Goal: Information Seeking & Learning: Check status

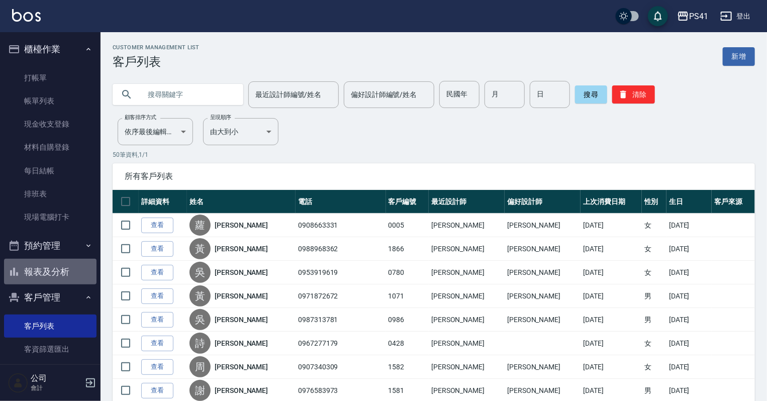
click at [55, 273] on button "報表及分析" at bounding box center [50, 272] width 92 height 26
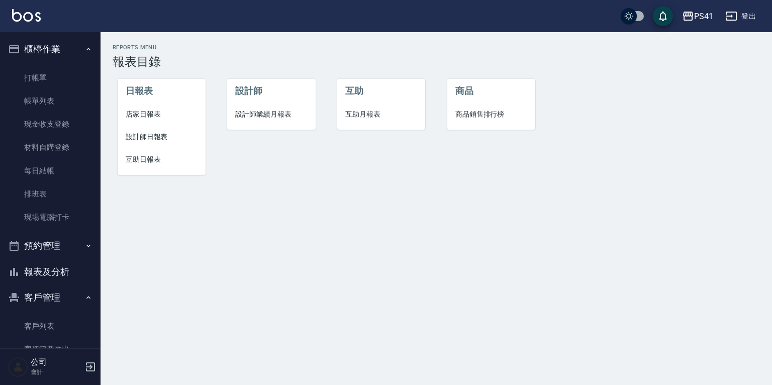
click at [246, 114] on span "設計師業績月報表" at bounding box center [271, 114] width 72 height 11
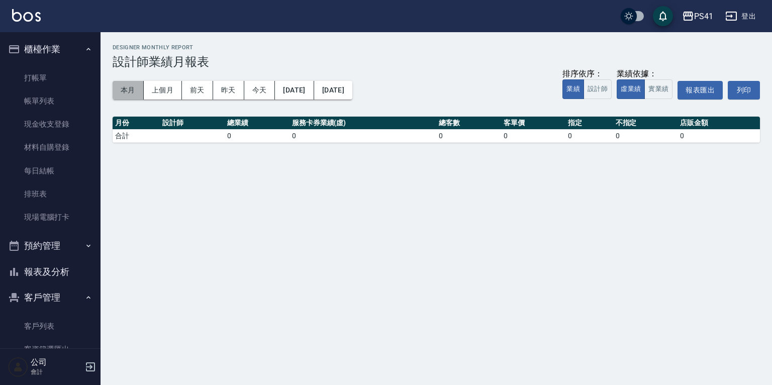
click at [130, 83] on button "本月" at bounding box center [128, 90] width 31 height 19
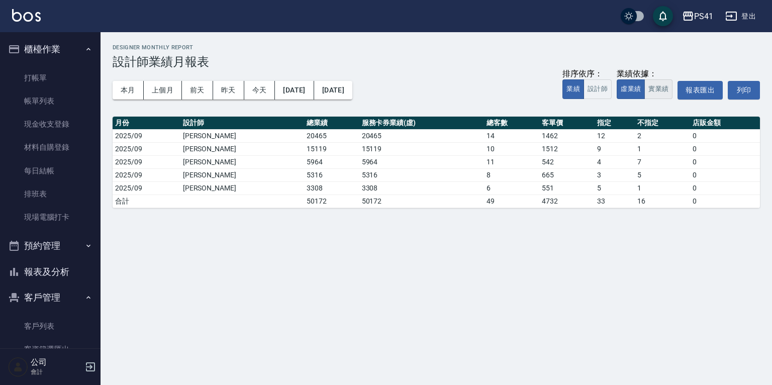
click at [657, 85] on button "實業績" at bounding box center [658, 89] width 28 height 20
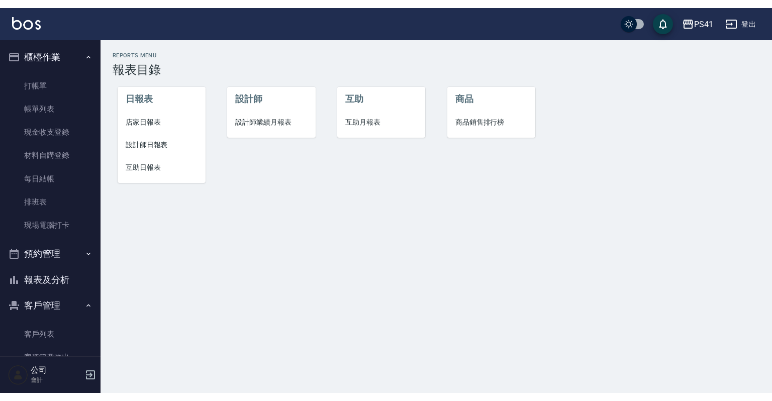
scroll to position [77, 0]
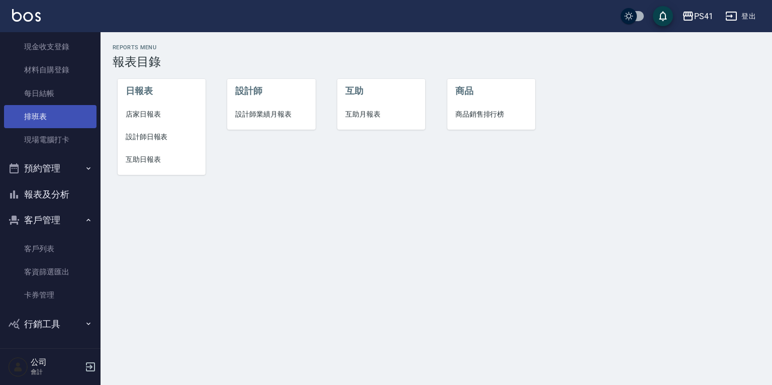
click at [42, 119] on link "排班表" at bounding box center [50, 116] width 92 height 23
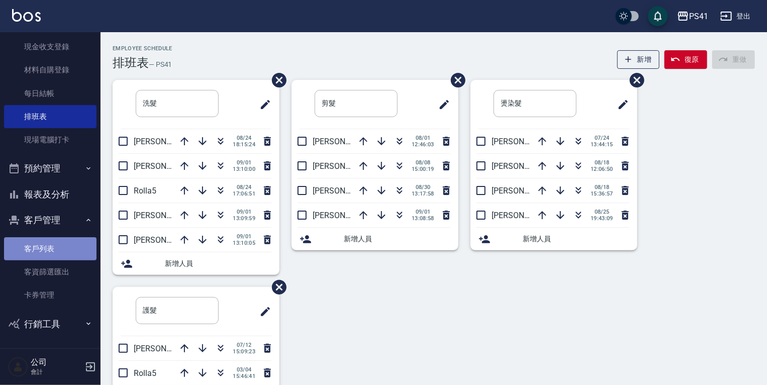
click at [51, 245] on link "客戶列表" at bounding box center [50, 248] width 92 height 23
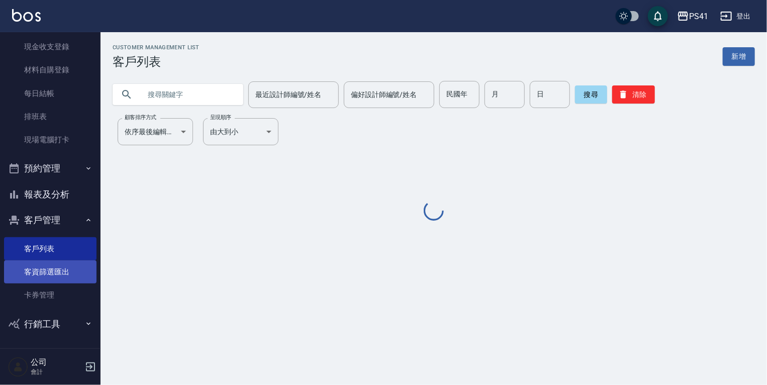
scroll to position [61, 0]
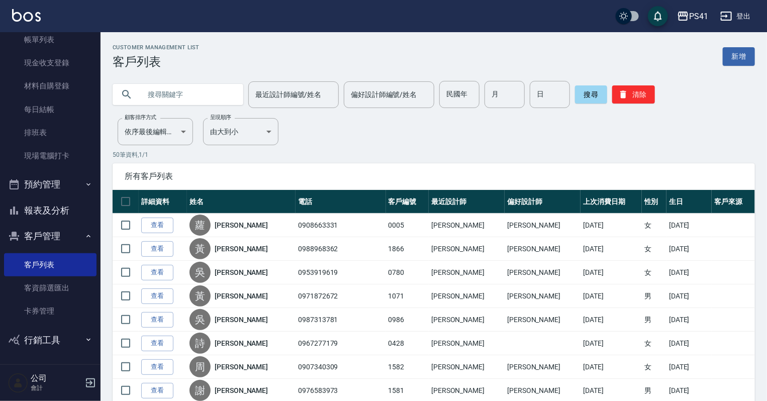
click at [153, 93] on input "text" at bounding box center [188, 94] width 94 height 27
type input "0151"
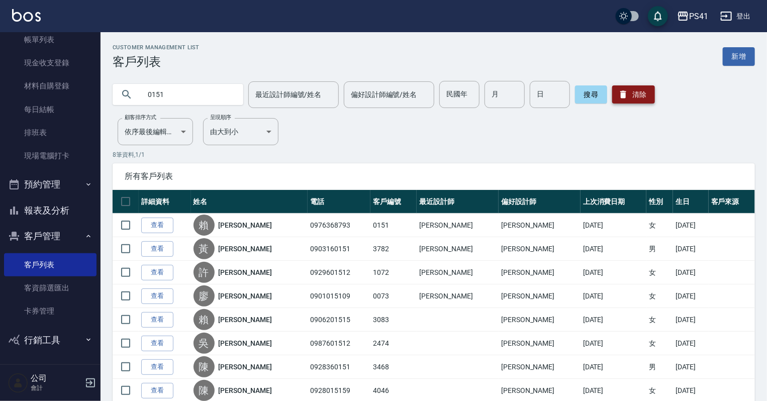
click at [622, 92] on icon "button" at bounding box center [623, 94] width 10 height 10
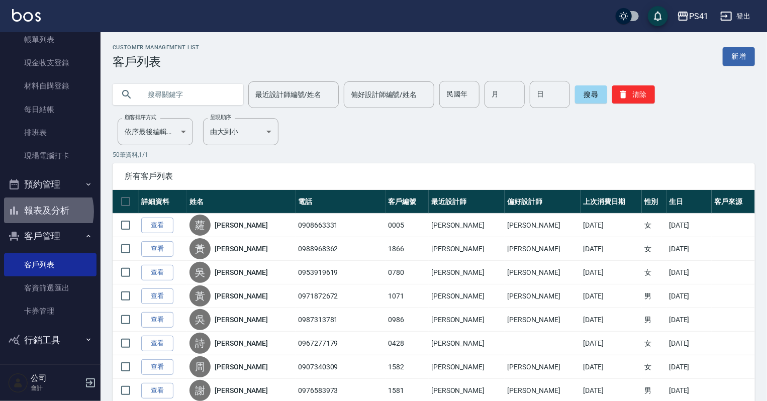
click at [38, 211] on button "報表及分析" at bounding box center [50, 210] width 92 height 26
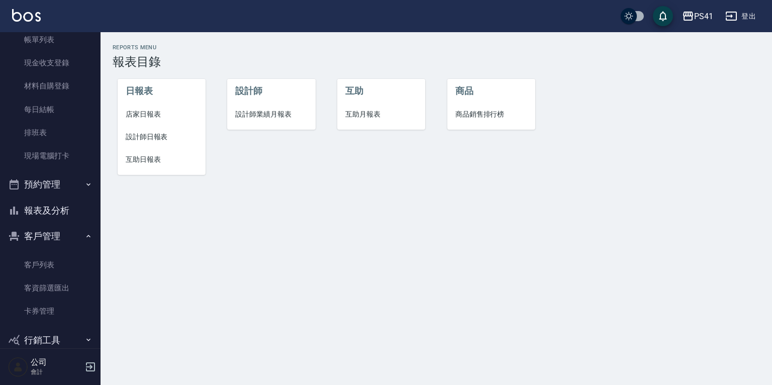
click at [143, 136] on span "設計師日報表" at bounding box center [162, 137] width 72 height 11
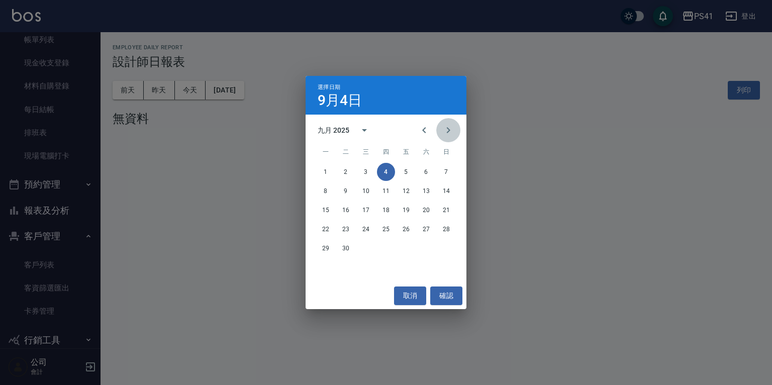
click at [437, 131] on button "Next month" at bounding box center [448, 130] width 24 height 24
click at [424, 131] on icon "Previous month" at bounding box center [424, 130] width 4 height 6
click at [424, 135] on icon "Previous month" at bounding box center [424, 130] width 12 height 12
click at [324, 231] on button "18" at bounding box center [326, 229] width 18 height 18
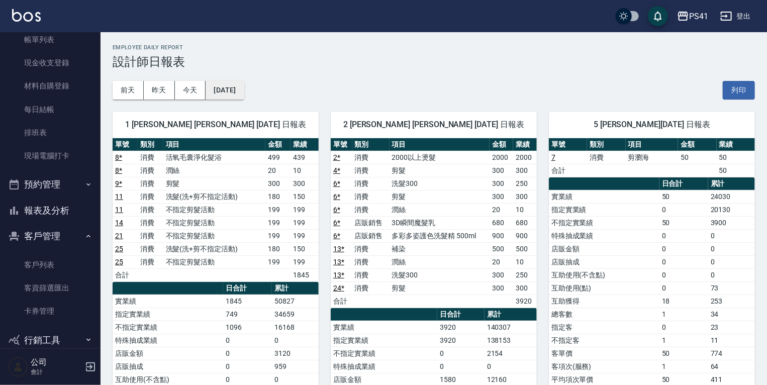
click at [231, 94] on button "2025/08/18" at bounding box center [225, 90] width 38 height 19
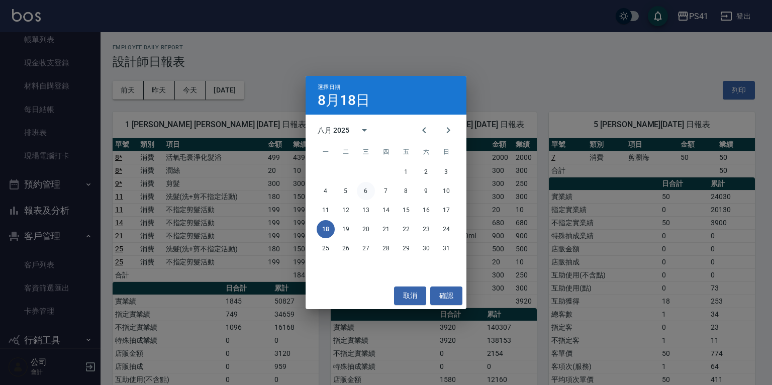
click at [364, 191] on button "6" at bounding box center [366, 191] width 18 height 18
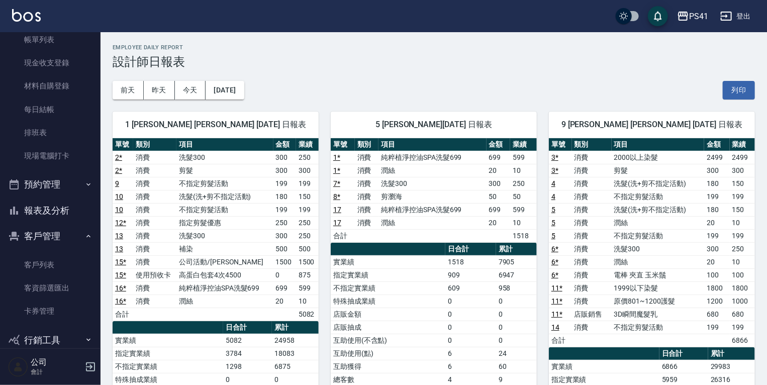
click at [337, 208] on link "17" at bounding box center [337, 210] width 8 height 8
click at [244, 90] on button "2025/08/06" at bounding box center [225, 90] width 38 height 19
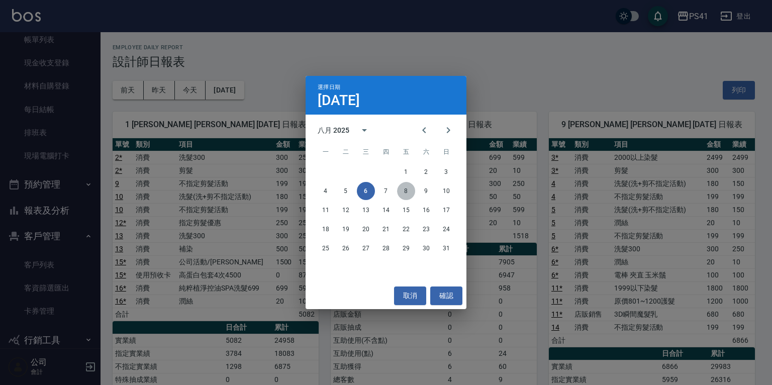
click at [402, 189] on button "8" at bounding box center [406, 191] width 18 height 18
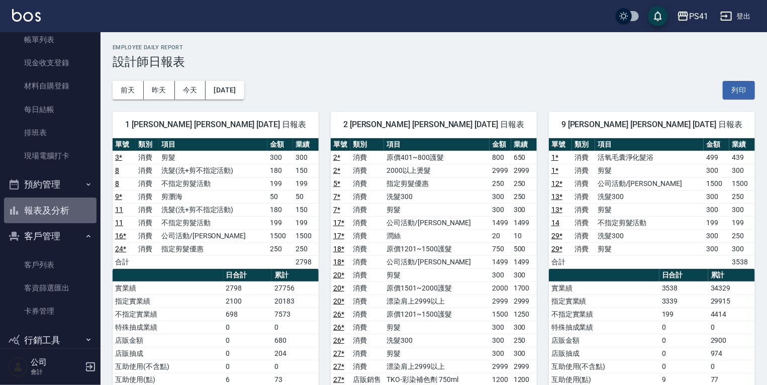
click at [65, 202] on button "報表及分析" at bounding box center [50, 210] width 92 height 26
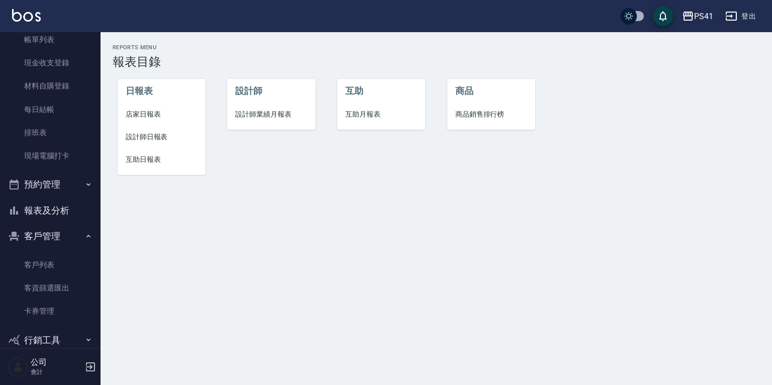
click at [137, 156] on span "互助日報表" at bounding box center [162, 159] width 72 height 11
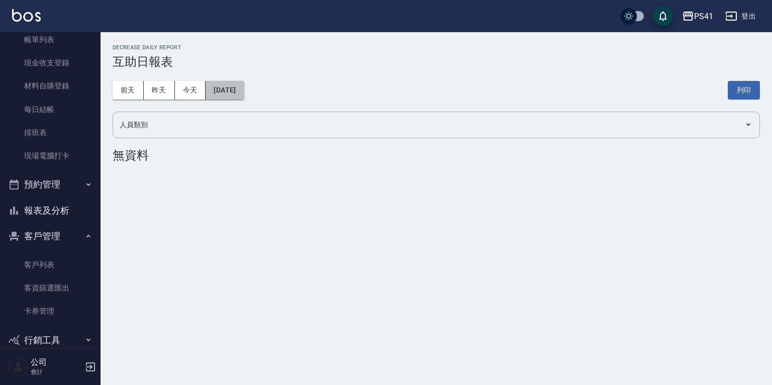
click at [244, 88] on button "2025/09/04" at bounding box center [225, 90] width 38 height 19
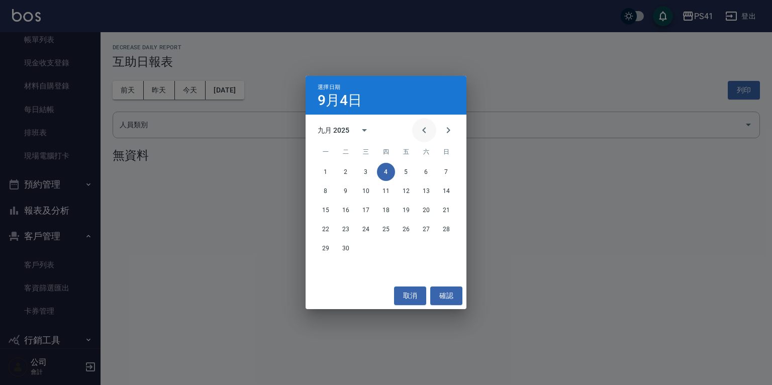
click at [416, 128] on button "Previous month" at bounding box center [424, 130] width 24 height 24
click at [406, 187] on button "8" at bounding box center [406, 191] width 18 height 18
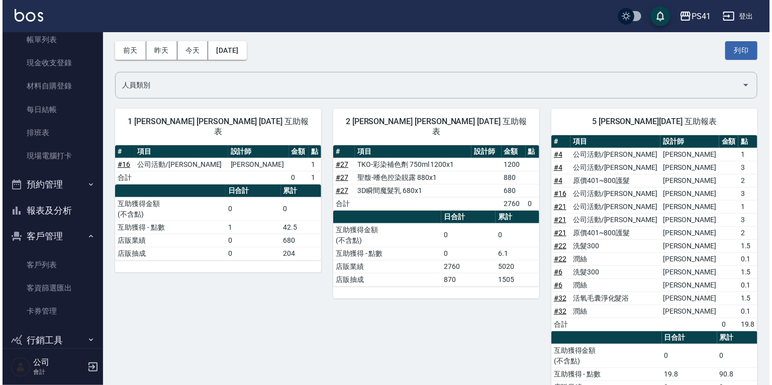
scroll to position [40, 0]
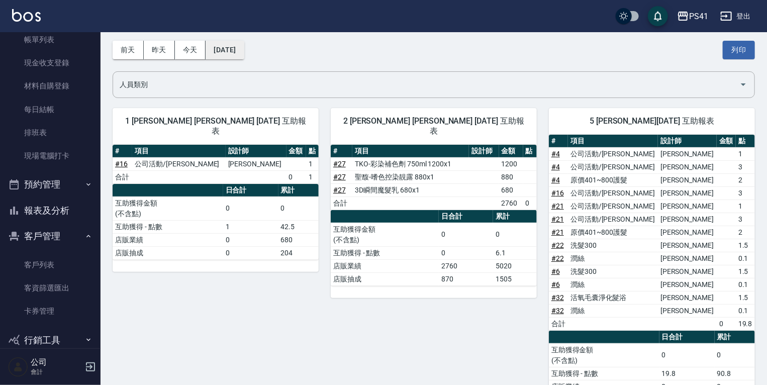
click at [244, 51] on button "2025/08/08" at bounding box center [225, 50] width 38 height 19
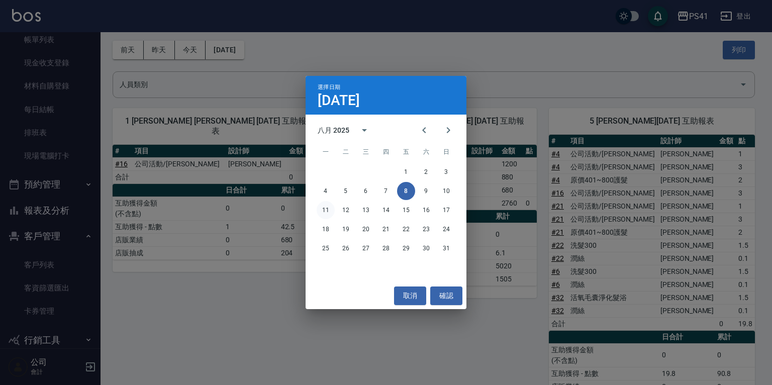
click at [322, 207] on button "11" at bounding box center [326, 210] width 18 height 18
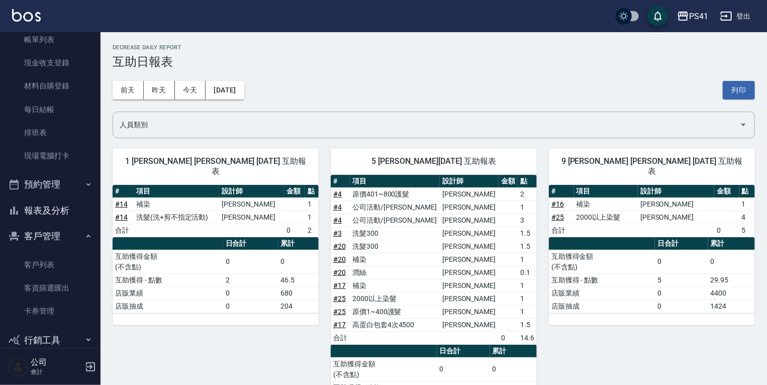
click at [69, 209] on button "報表及分析" at bounding box center [50, 210] width 92 height 26
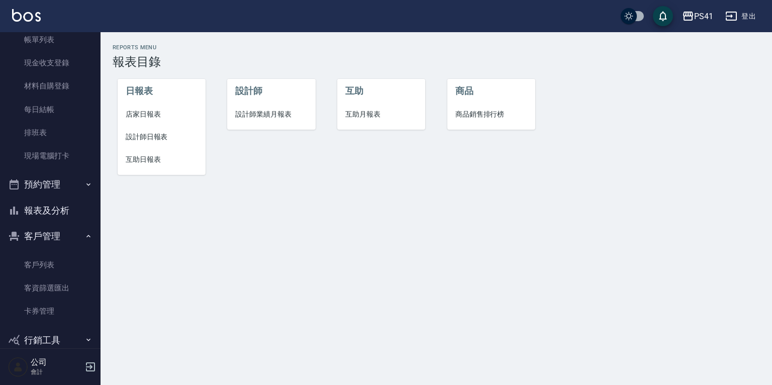
click at [153, 144] on li "設計師日報表" at bounding box center [162, 137] width 88 height 23
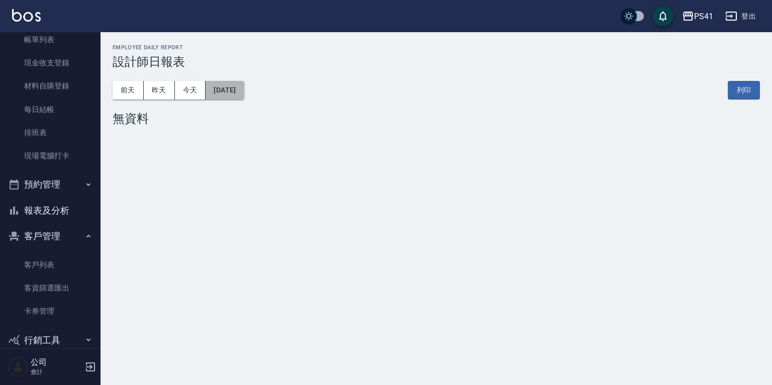
click at [226, 90] on button "2025/09/04" at bounding box center [225, 90] width 38 height 19
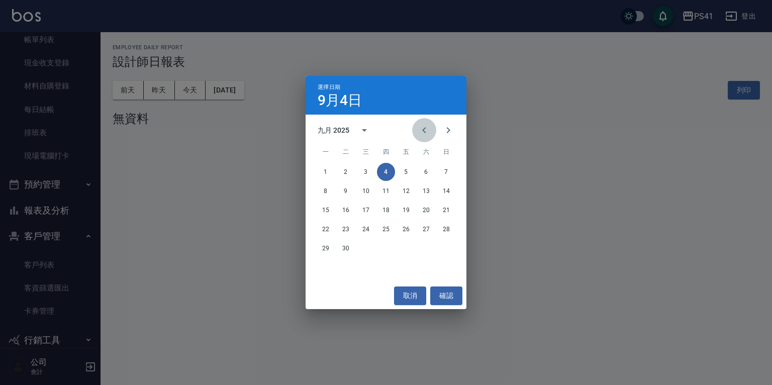
click at [434, 129] on button "Previous month" at bounding box center [424, 130] width 24 height 24
click at [327, 207] on button "11" at bounding box center [326, 210] width 18 height 18
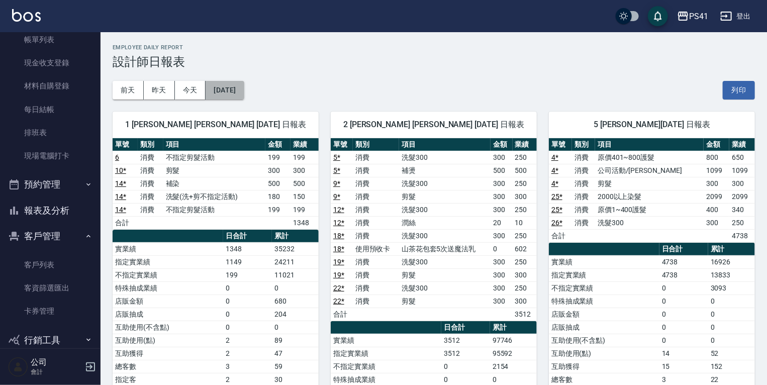
click at [244, 98] on button "2025/08/11" at bounding box center [225, 90] width 38 height 19
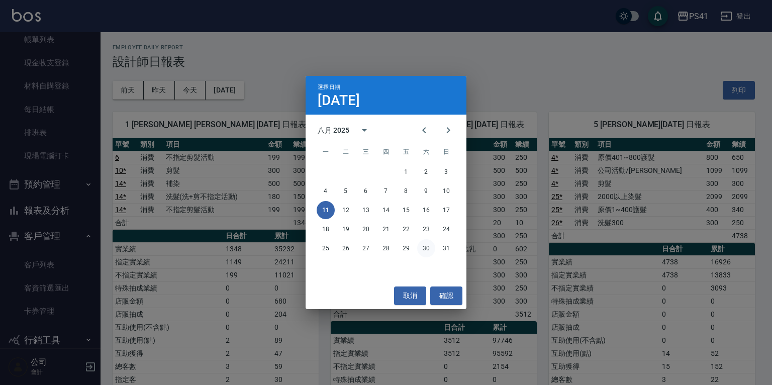
click at [421, 246] on button "30" at bounding box center [426, 248] width 18 height 18
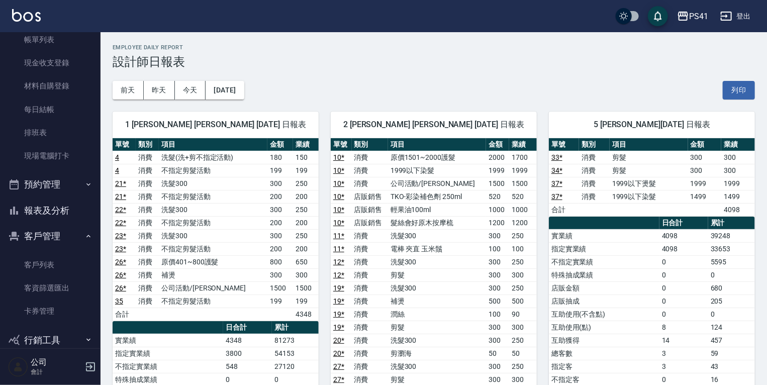
click at [556, 155] on link "33 *" at bounding box center [556, 157] width 11 height 8
click at [69, 212] on button "報表及分析" at bounding box center [50, 210] width 92 height 26
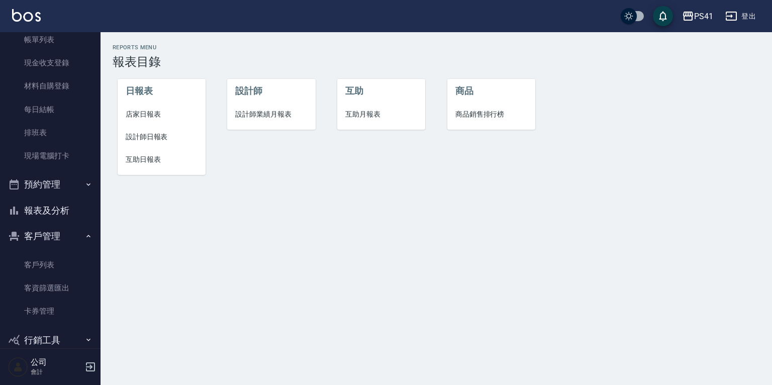
click at [252, 121] on li "設計師業績月報表" at bounding box center [271, 114] width 88 height 23
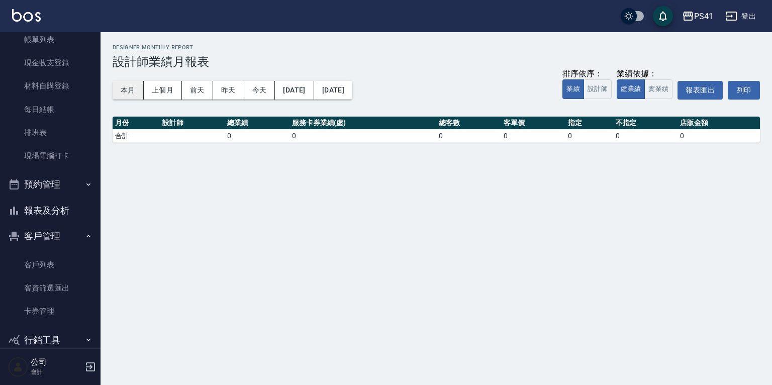
click at [139, 91] on button "本月" at bounding box center [128, 90] width 31 height 19
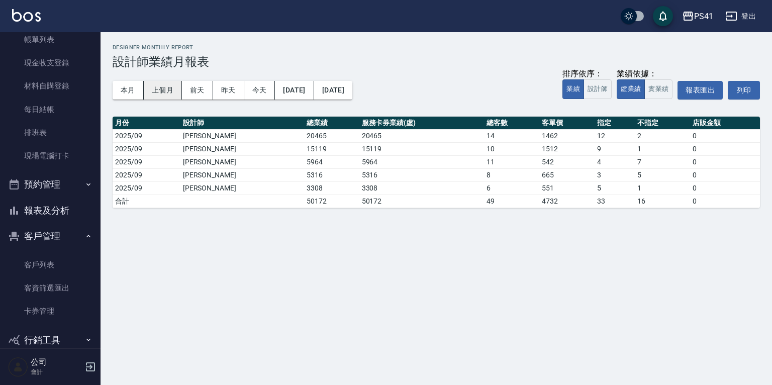
click at [163, 88] on button "上個月" at bounding box center [163, 90] width 38 height 19
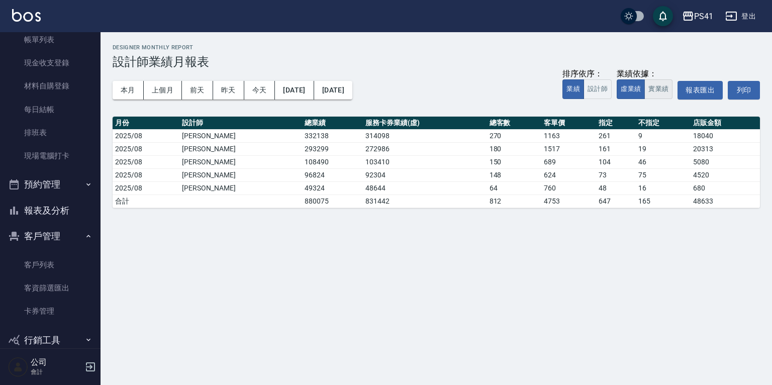
click at [655, 86] on button "實業績" at bounding box center [658, 89] width 28 height 20
click at [637, 89] on button "虛業績" at bounding box center [631, 89] width 28 height 20
click at [293, 89] on button "2025/08/01" at bounding box center [294, 90] width 39 height 19
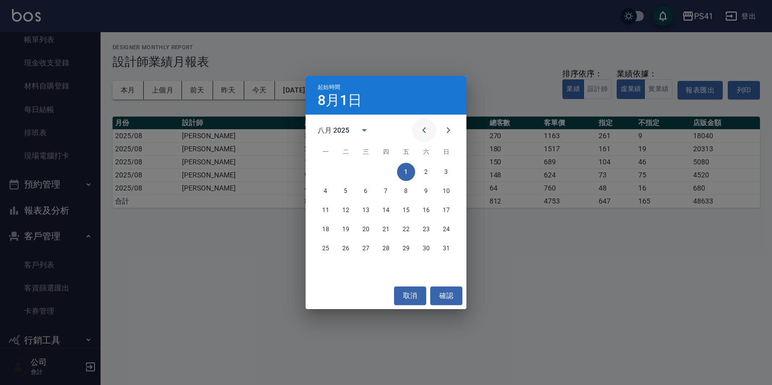
click at [428, 121] on button "Previous month" at bounding box center [424, 130] width 24 height 24
click at [340, 167] on button "1" at bounding box center [346, 172] width 18 height 18
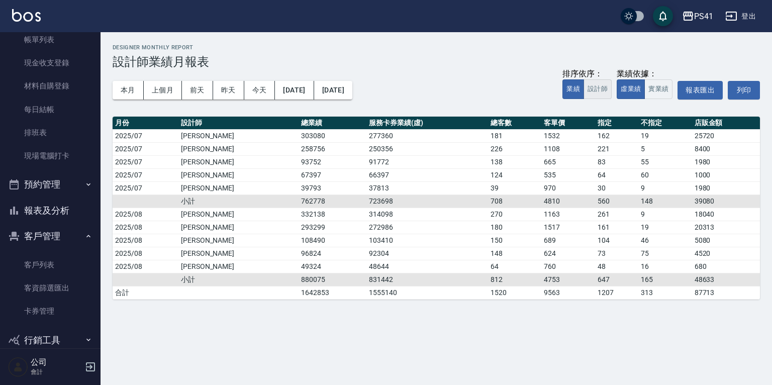
click at [592, 87] on button "設計師" at bounding box center [597, 89] width 28 height 20
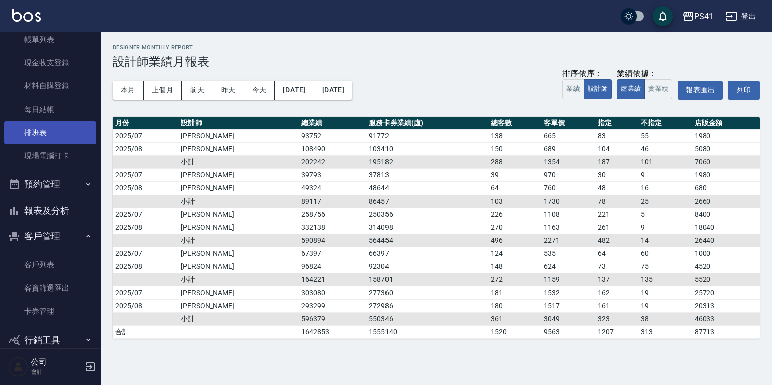
click at [74, 139] on link "排班表" at bounding box center [50, 132] width 92 height 23
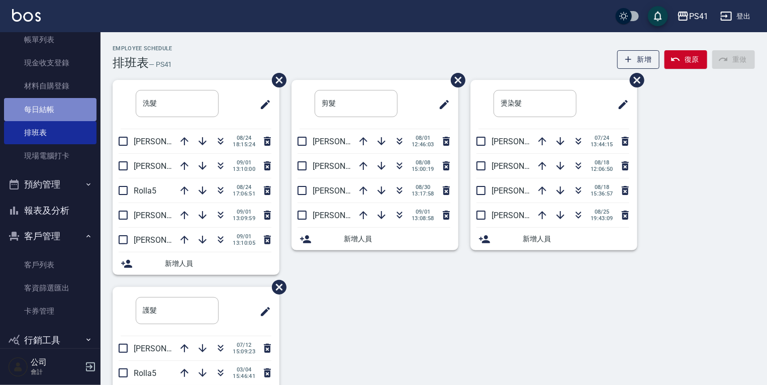
click at [60, 113] on link "每日結帳" at bounding box center [50, 109] width 92 height 23
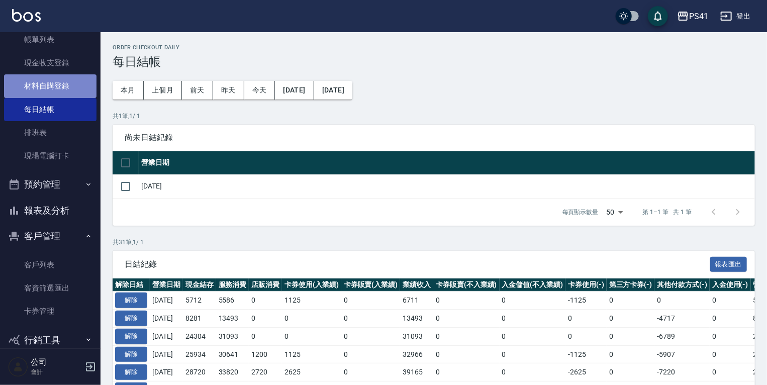
click at [66, 82] on link "材料自購登錄" at bounding box center [50, 85] width 92 height 23
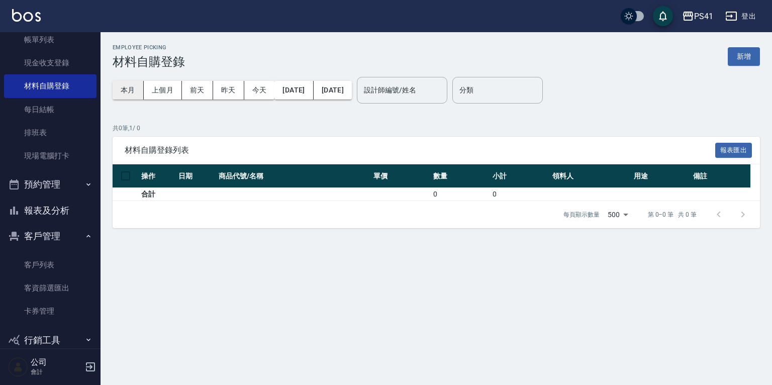
click at [127, 91] on button "本月" at bounding box center [128, 90] width 31 height 19
click at [147, 90] on button "上個月" at bounding box center [163, 90] width 38 height 19
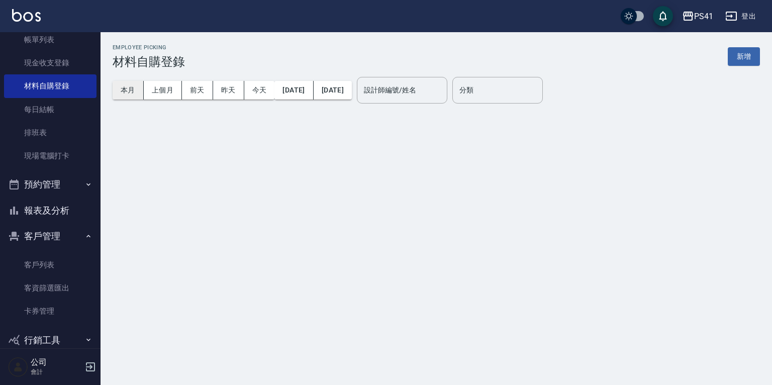
click at [132, 90] on button "本月" at bounding box center [128, 90] width 31 height 19
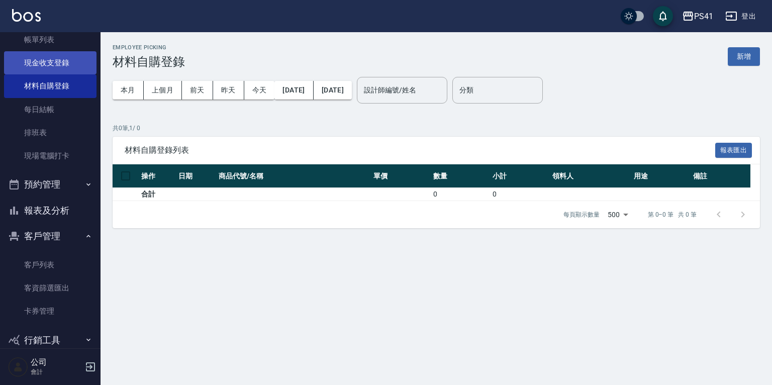
click at [55, 69] on link "現金收支登錄" at bounding box center [50, 62] width 92 height 23
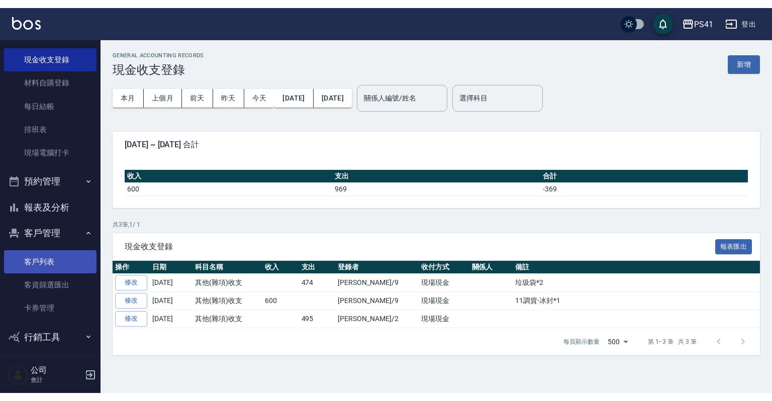
scroll to position [77, 0]
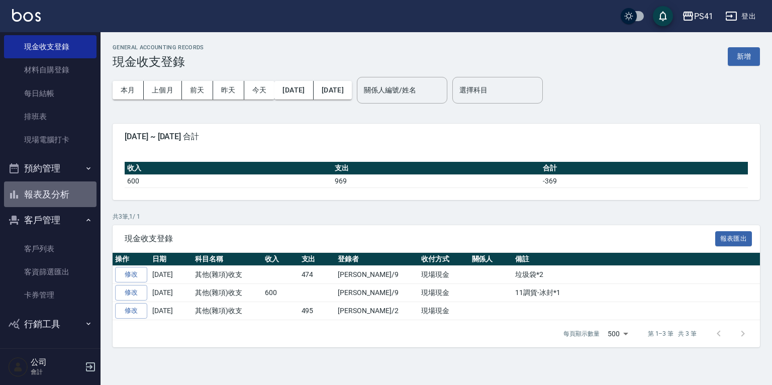
click at [59, 196] on button "報表及分析" at bounding box center [50, 194] width 92 height 26
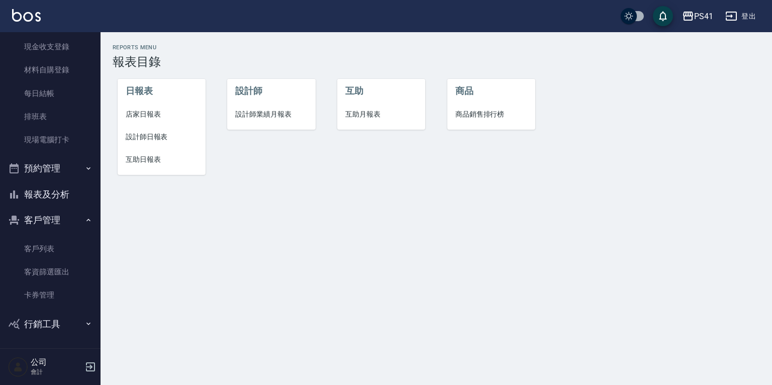
click at [373, 115] on span "互助月報表" at bounding box center [381, 114] width 72 height 11
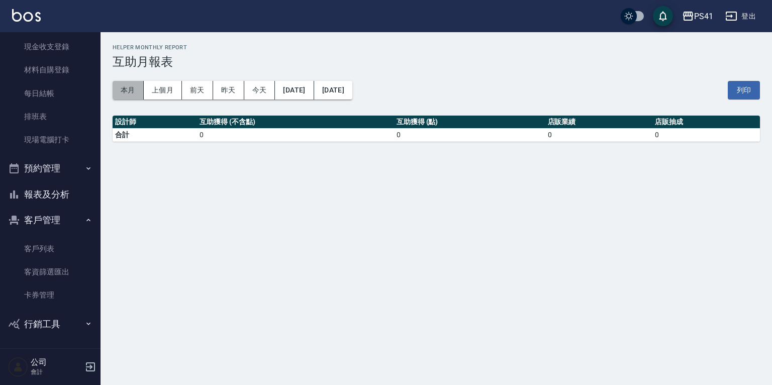
click at [134, 87] on button "本月" at bounding box center [128, 90] width 31 height 19
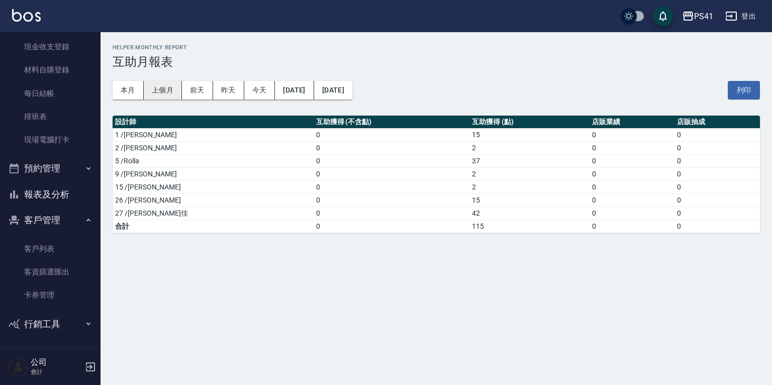
click at [165, 90] on button "上個月" at bounding box center [163, 90] width 38 height 19
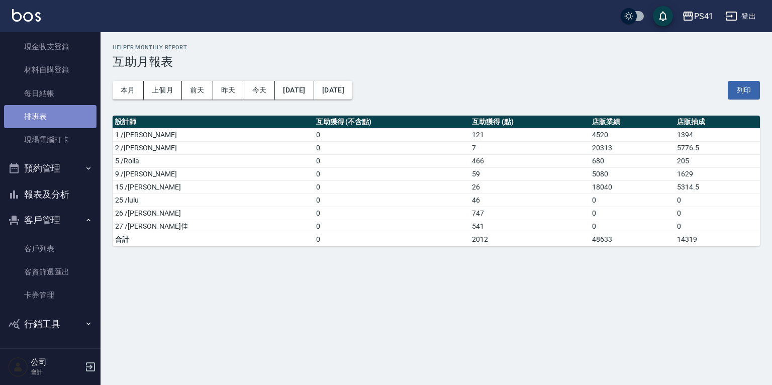
click at [67, 118] on link "排班表" at bounding box center [50, 116] width 92 height 23
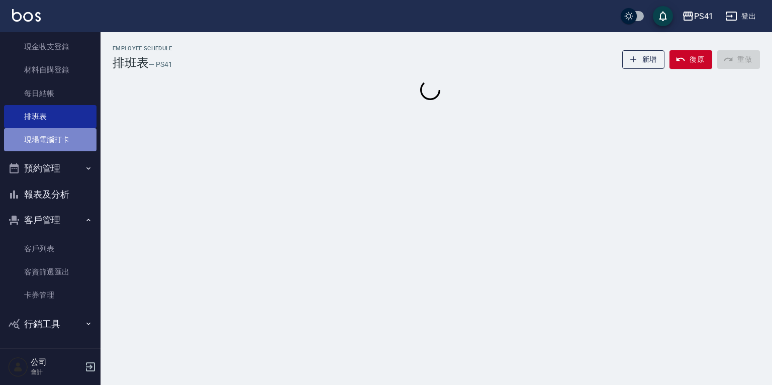
click at [72, 129] on link "現場電腦打卡" at bounding box center [50, 139] width 92 height 23
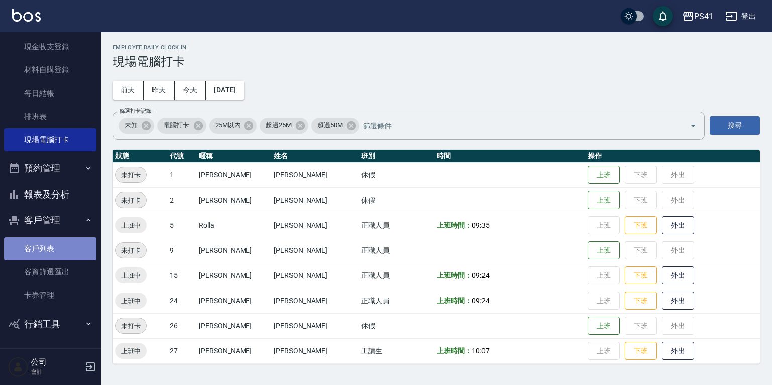
click at [67, 254] on link "客戶列表" at bounding box center [50, 248] width 92 height 23
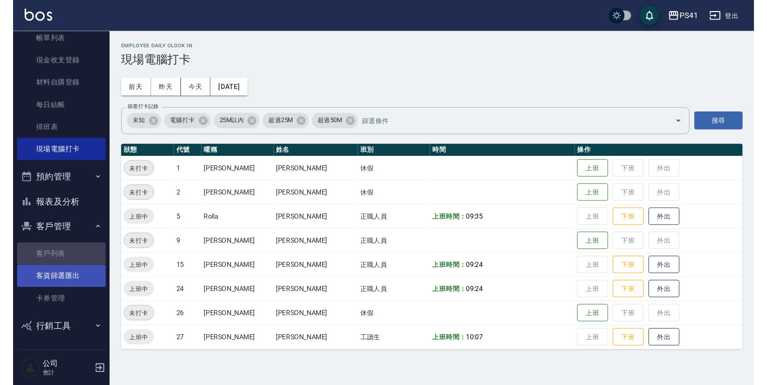
scroll to position [61, 0]
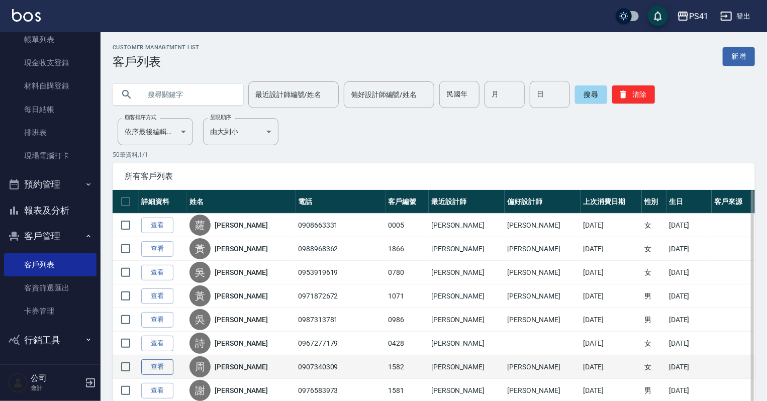
click at [165, 362] on link "查看" at bounding box center [157, 367] width 32 height 16
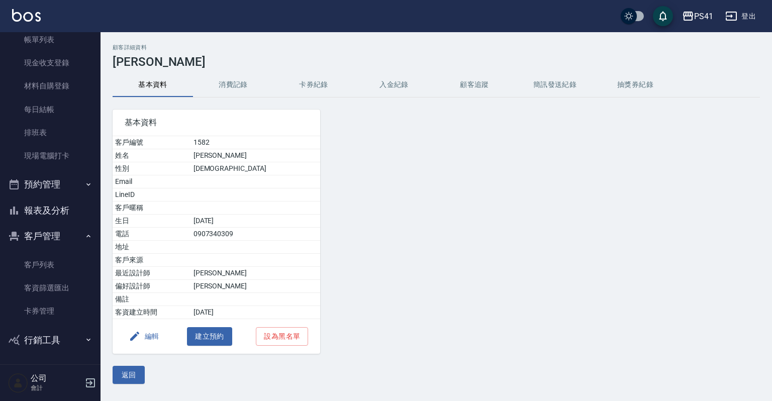
click at [238, 85] on button "消費記錄" at bounding box center [233, 85] width 80 height 24
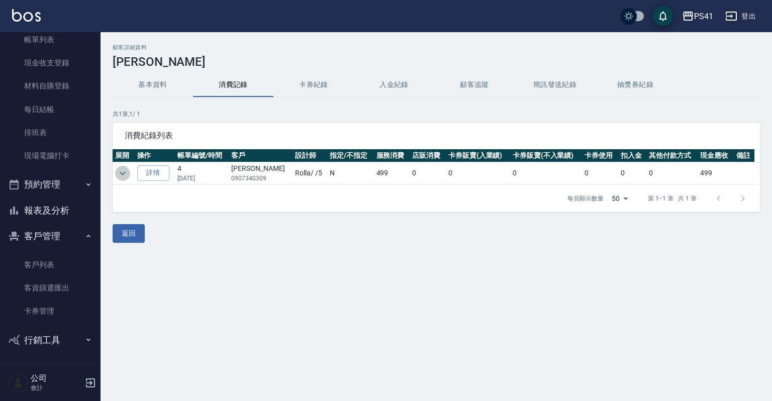
click at [124, 172] on icon "expand row" at bounding box center [123, 173] width 6 height 4
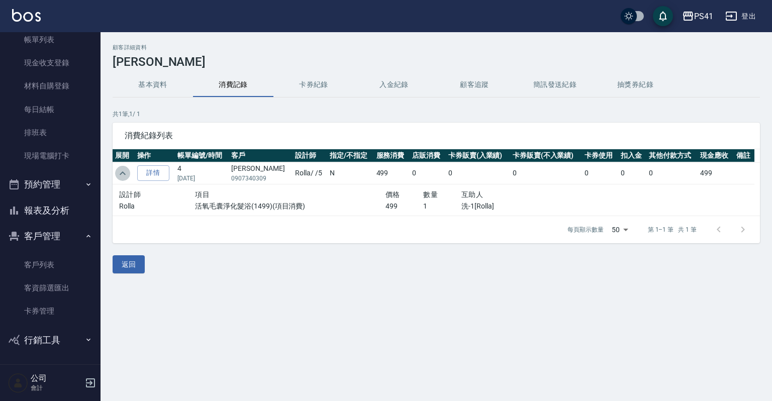
click at [124, 172] on icon "expand row" at bounding box center [123, 173] width 6 height 4
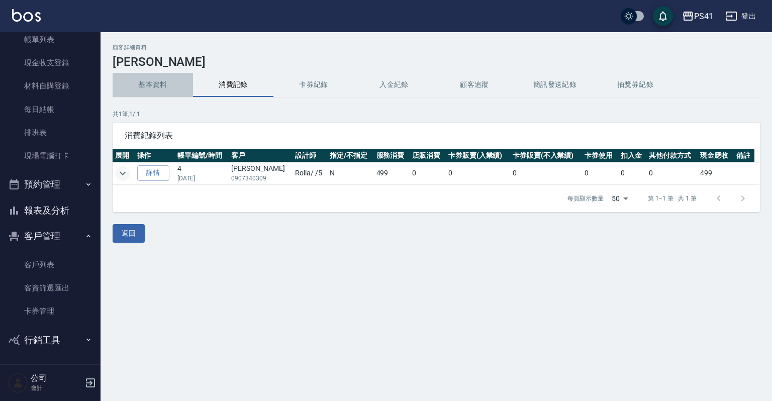
click at [135, 88] on button "基本資料" at bounding box center [153, 85] width 80 height 24
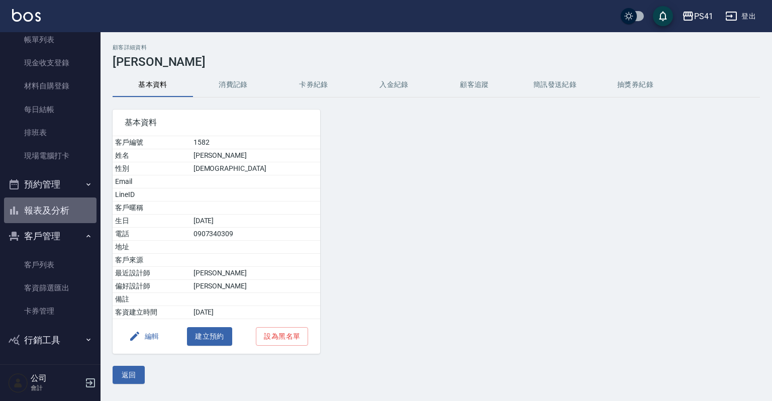
click at [68, 204] on button "報表及分析" at bounding box center [50, 210] width 92 height 26
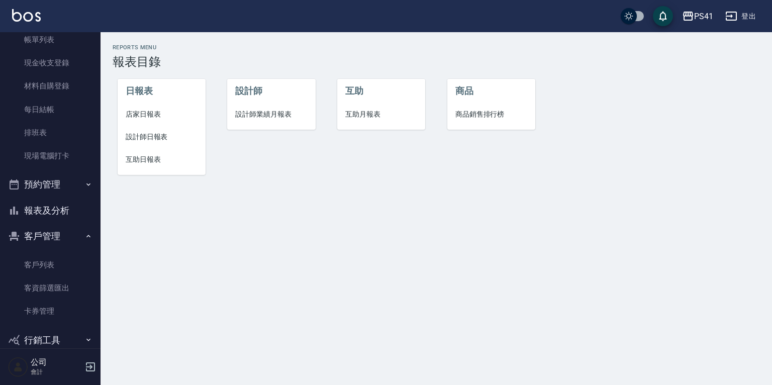
click at [163, 142] on li "設計師日報表" at bounding box center [162, 137] width 88 height 23
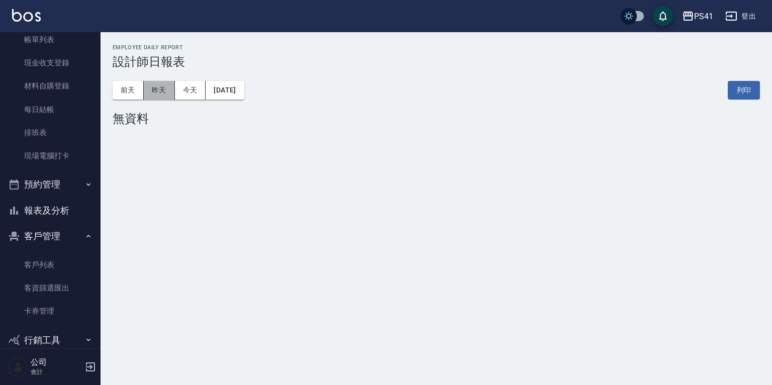
click at [155, 92] on button "昨天" at bounding box center [159, 90] width 31 height 19
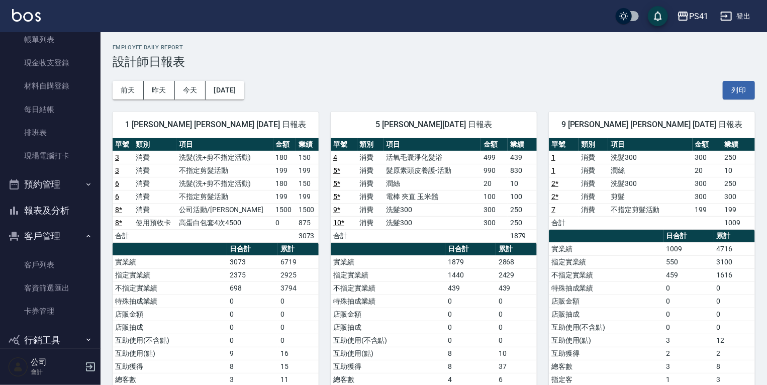
click at [80, 209] on button "報表及分析" at bounding box center [50, 210] width 92 height 26
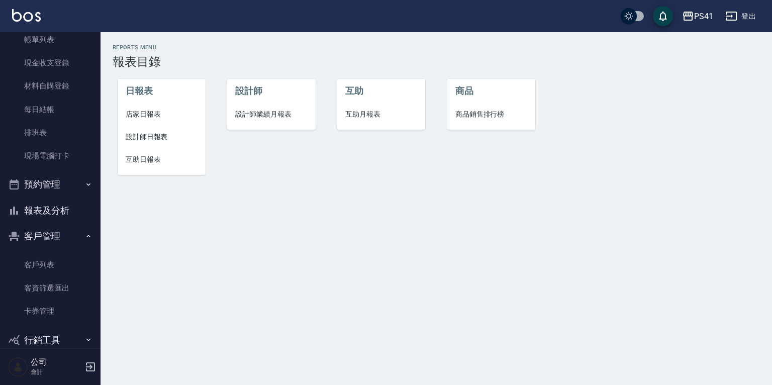
click at [145, 121] on li "店家日報表" at bounding box center [162, 114] width 88 height 23
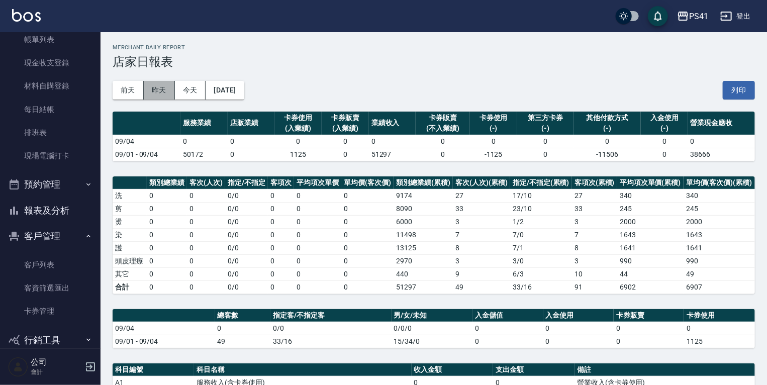
click at [161, 92] on button "昨天" at bounding box center [159, 90] width 31 height 19
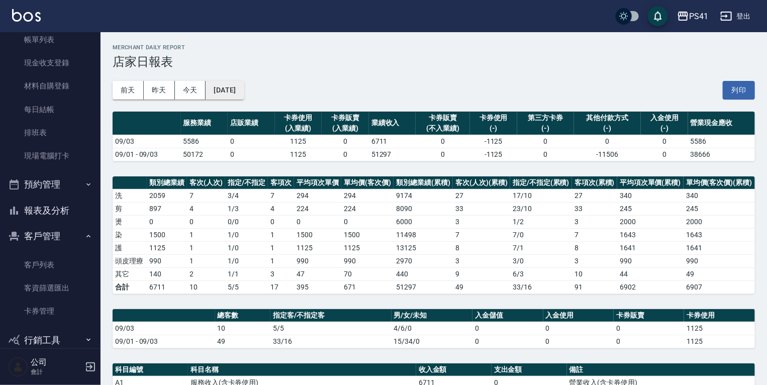
click at [225, 90] on button "2025/09/03" at bounding box center [225, 90] width 38 height 19
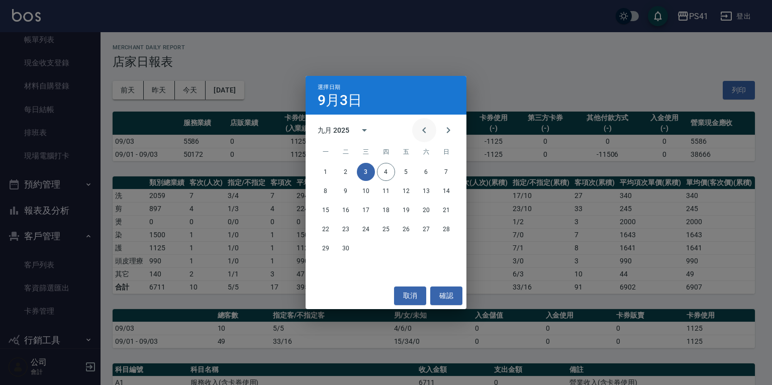
click at [426, 131] on icon "Previous month" at bounding box center [424, 130] width 12 height 12
click at [452, 248] on button "31" at bounding box center [446, 248] width 18 height 18
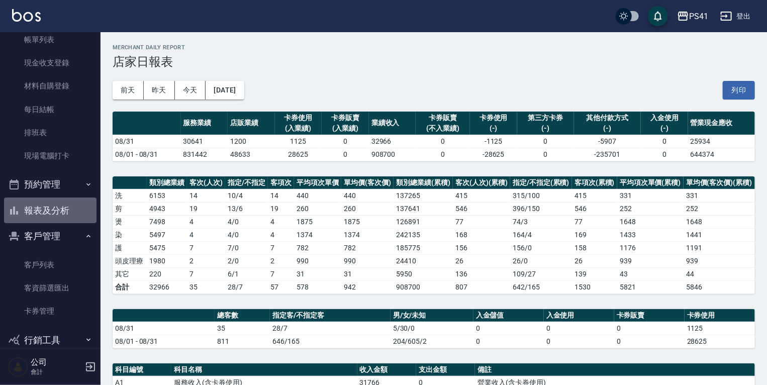
click at [62, 214] on button "報表及分析" at bounding box center [50, 210] width 92 height 26
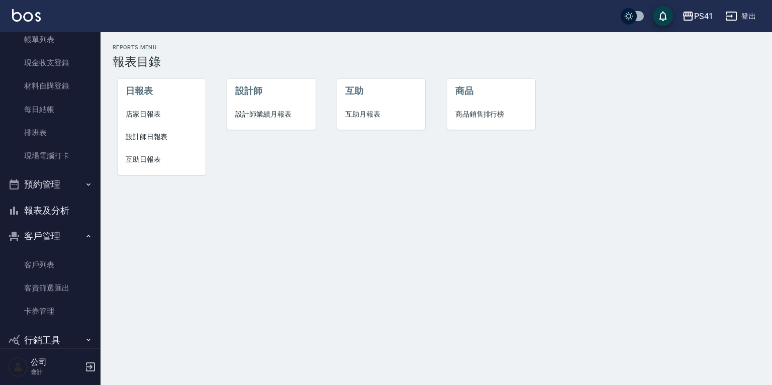
click at [128, 143] on li "設計師日報表" at bounding box center [162, 137] width 88 height 23
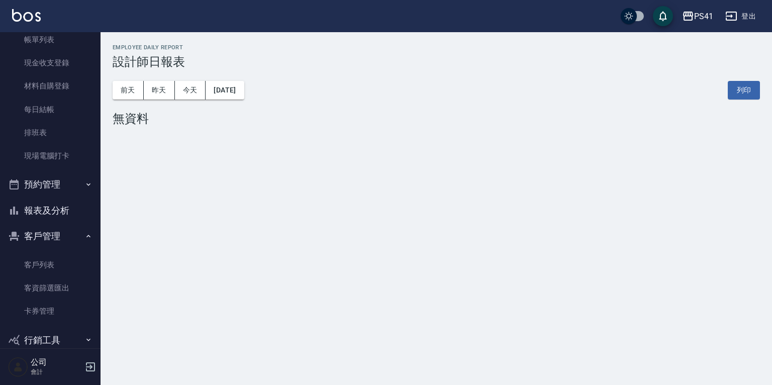
click at [45, 198] on button "報表及分析" at bounding box center [50, 210] width 92 height 26
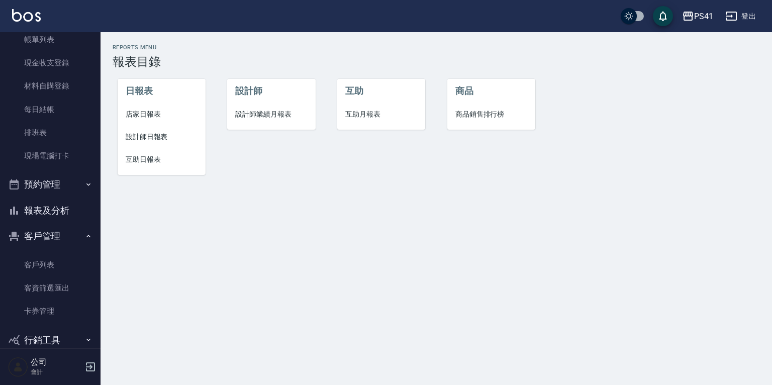
click at [490, 115] on span "商品銷售排行榜" at bounding box center [491, 114] width 72 height 11
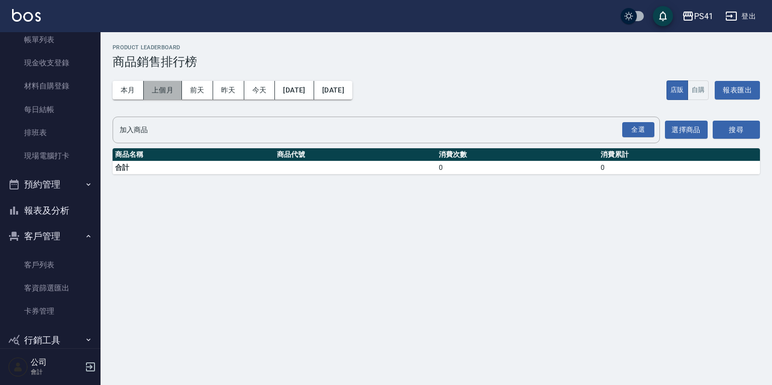
click at [148, 88] on button "上個月" at bounding box center [163, 90] width 38 height 19
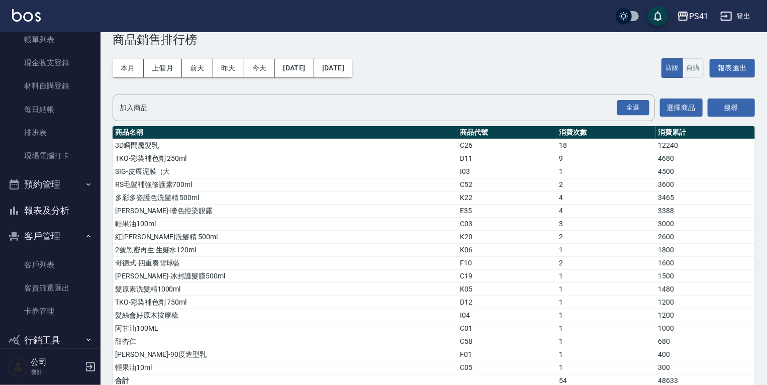
scroll to position [34, 0]
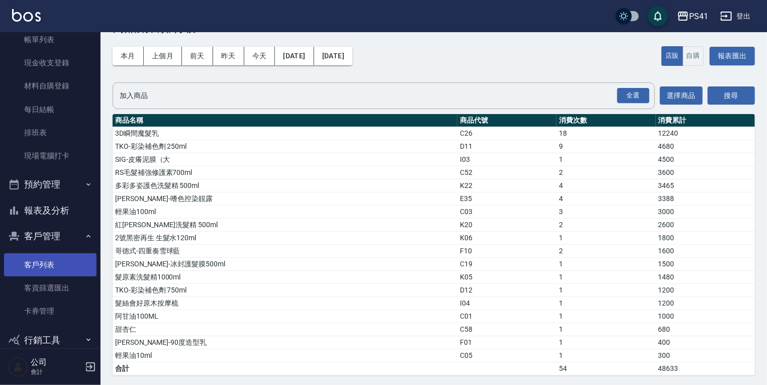
click at [60, 261] on link "客戶列表" at bounding box center [50, 264] width 92 height 23
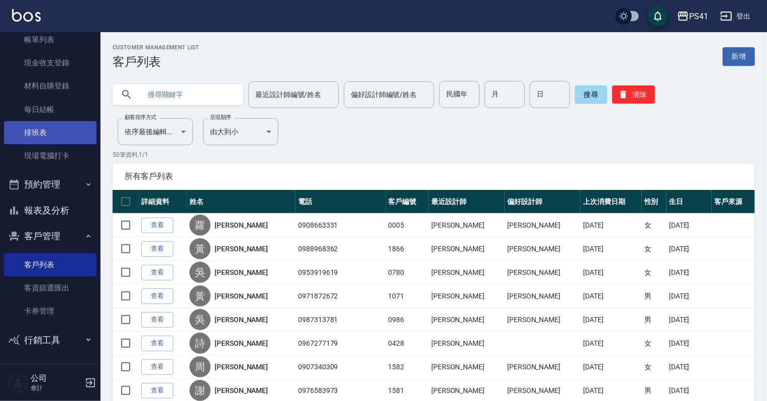
drag, startPoint x: 44, startPoint y: 153, endPoint x: 44, endPoint y: 139, distance: 14.1
click at [44, 153] on link "現場電腦打卡" at bounding box center [50, 155] width 92 height 23
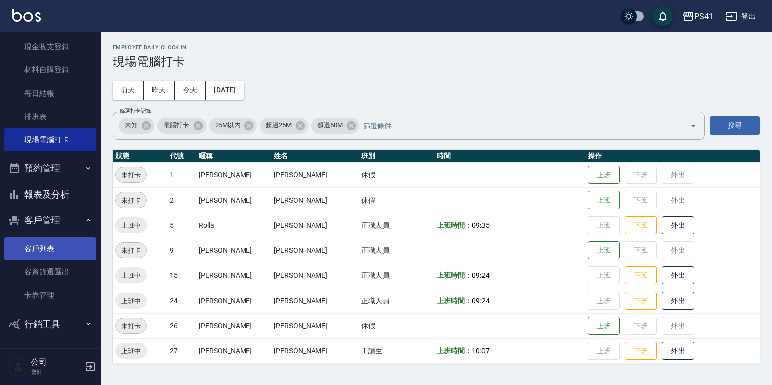
click at [42, 242] on link "客戶列表" at bounding box center [50, 248] width 92 height 23
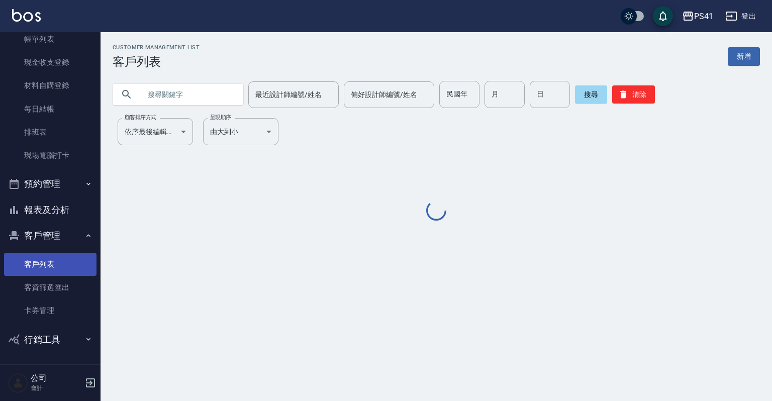
scroll to position [61, 0]
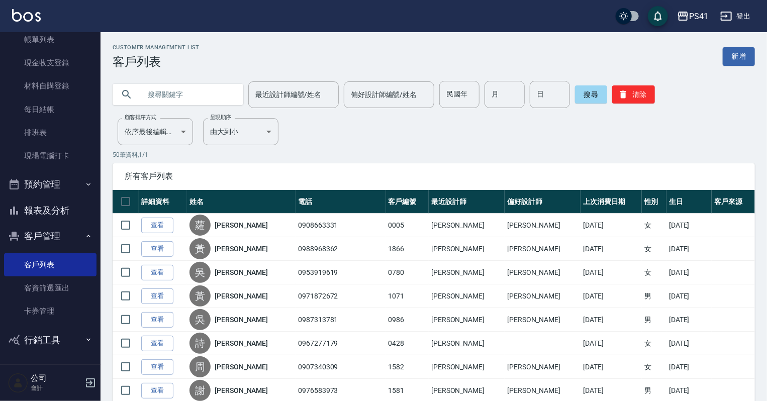
click at [153, 93] on input "text" at bounding box center [188, 94] width 94 height 27
type input "0027"
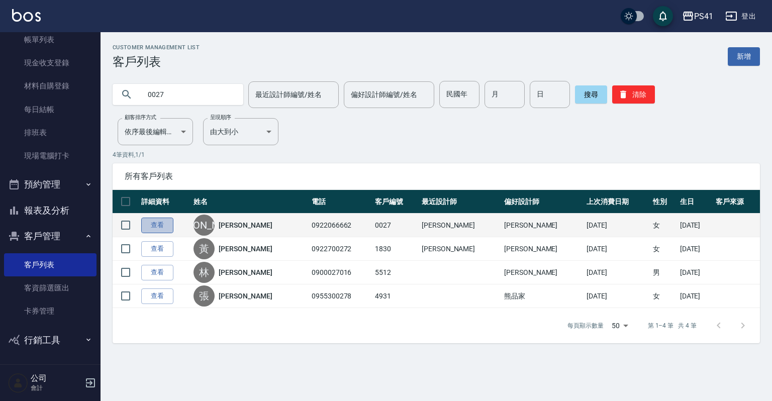
click at [148, 221] on link "查看" at bounding box center [157, 226] width 32 height 16
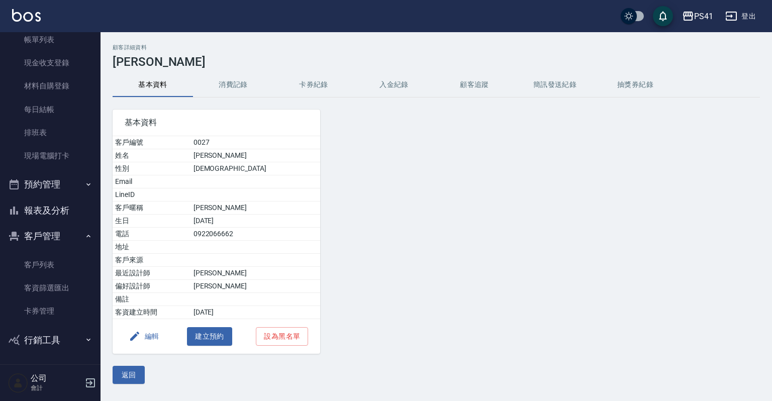
click at [231, 82] on button "消費記錄" at bounding box center [233, 85] width 80 height 24
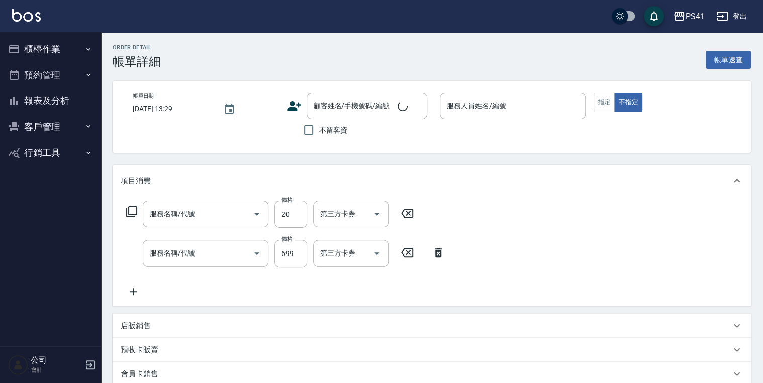
type input "[DATE] 19:54"
type input "Rolla-5"
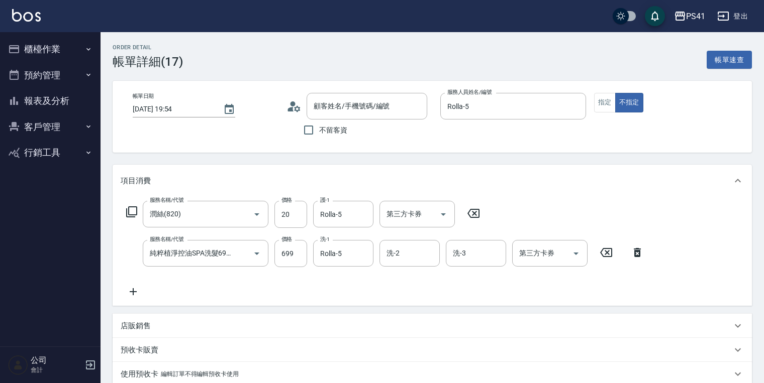
type input "潤絲(820)"
type input "純粹植淨控油SPA洗髮699(1699)"
type input "蘿拉/0908663331/0005"
